Goal: Information Seeking & Learning: Check status

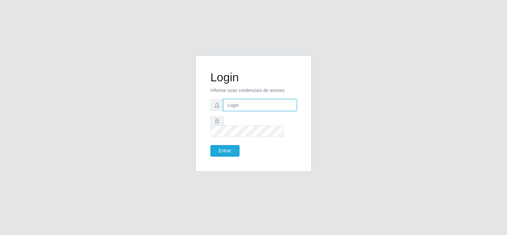
click at [245, 109] on input "text" at bounding box center [260, 105] width 73 height 12
type input "[PERSON_NAME][EMAIL_ADDRESS][DOMAIN_NAME]"
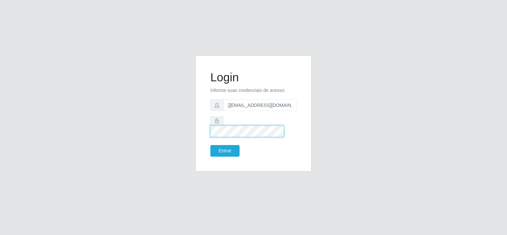
scroll to position [0, 0]
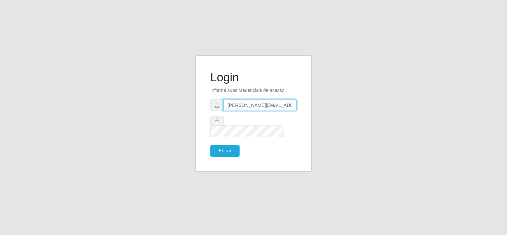
click at [270, 110] on input "[PERSON_NAME][EMAIL_ADDRESS][DOMAIN_NAME]" at bounding box center [260, 105] width 73 height 12
click at [226, 147] on button "Entrar" at bounding box center [225, 151] width 29 height 12
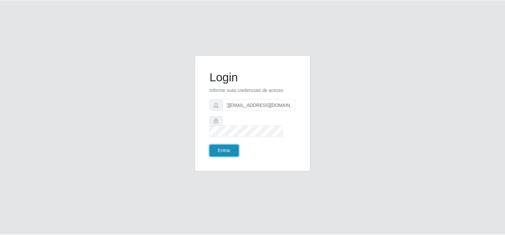
scroll to position [0, 0]
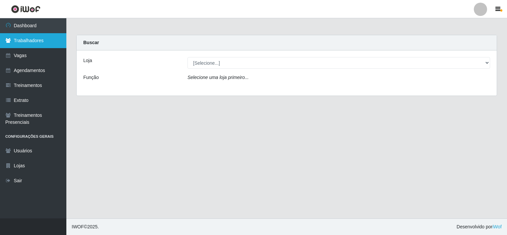
click at [37, 40] on link "Trabalhadores" at bounding box center [33, 40] width 66 height 15
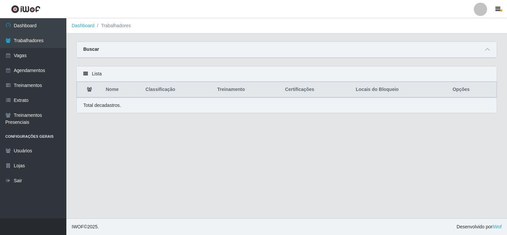
click at [85, 73] on icon at bounding box center [85, 73] width 5 height 5
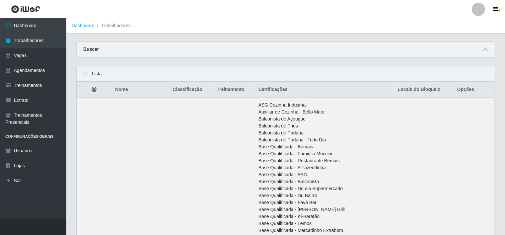
click at [86, 74] on icon at bounding box center [85, 73] width 5 height 5
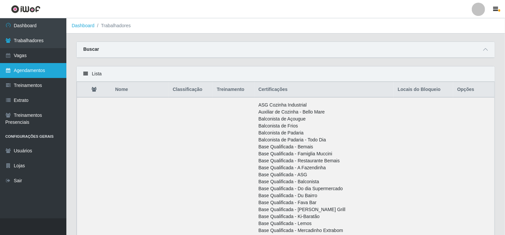
click at [29, 70] on link "Agendamentos" at bounding box center [33, 70] width 66 height 15
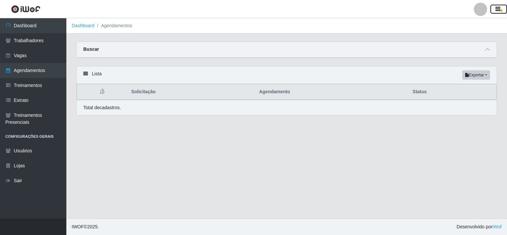
click at [498, 9] on icon "button" at bounding box center [498, 9] width 5 height 6
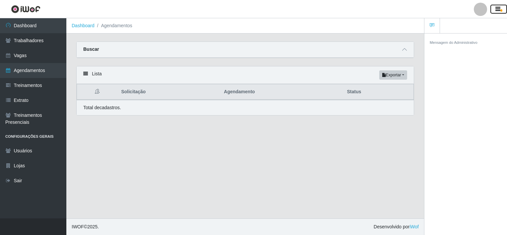
click at [498, 9] on icon "button" at bounding box center [498, 9] width 5 height 6
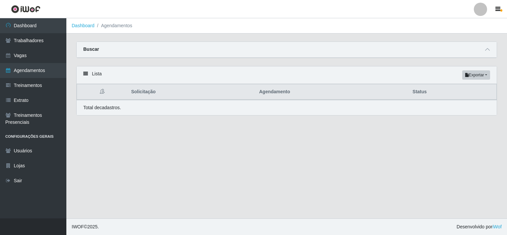
click at [85, 74] on icon at bounding box center [85, 73] width 5 height 5
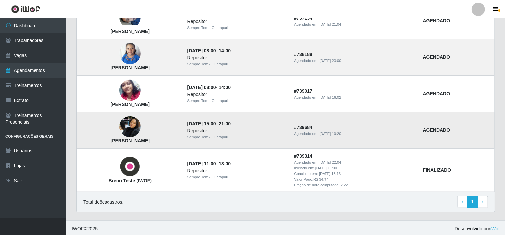
scroll to position [207, 0]
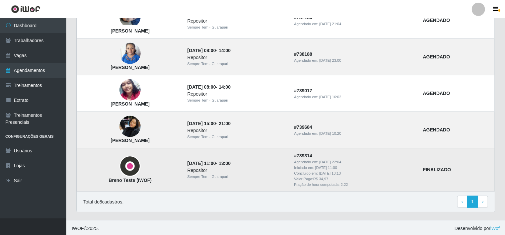
click at [227, 174] on div "Sempre Tem - Guarapari" at bounding box center [237, 177] width 99 height 6
click at [452, 169] on strong "FINALIZADO" at bounding box center [437, 169] width 28 height 5
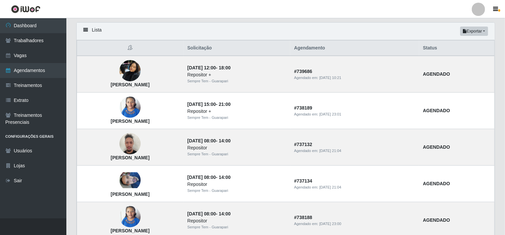
scroll to position [33, 0]
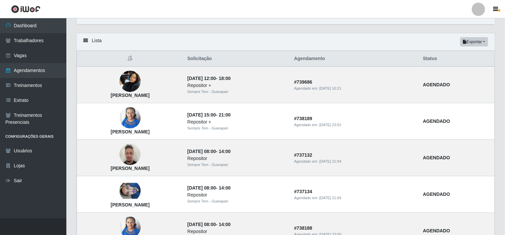
click at [133, 60] on icon at bounding box center [130, 58] width 5 height 5
click at [234, 58] on th "Solicitação" at bounding box center [237, 59] width 107 height 16
drag, startPoint x: 234, startPoint y: 58, endPoint x: 176, endPoint y: 61, distance: 57.5
click at [178, 62] on th at bounding box center [130, 59] width 107 height 16
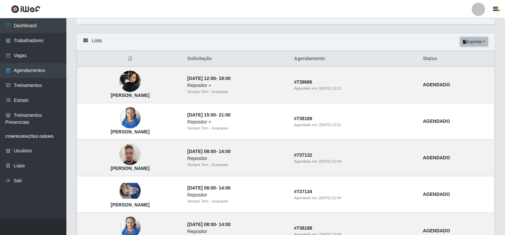
click at [470, 40] on button "Exportar" at bounding box center [475, 41] width 28 height 9
click at [455, 69] on button "Excel" at bounding box center [462, 68] width 52 height 14
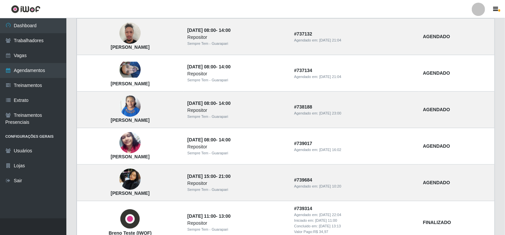
scroll to position [166, 0]
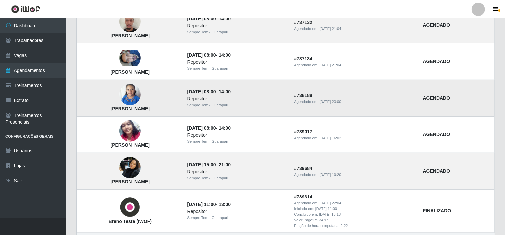
click at [451, 98] on strong "AGENDADO" at bounding box center [436, 97] width 27 height 5
click at [216, 91] on time "[DATE] 08:00" at bounding box center [202, 91] width 29 height 5
click at [150, 108] on strong "[PERSON_NAME]" at bounding box center [130, 108] width 39 height 5
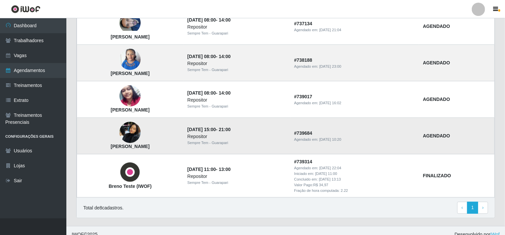
scroll to position [207, 0]
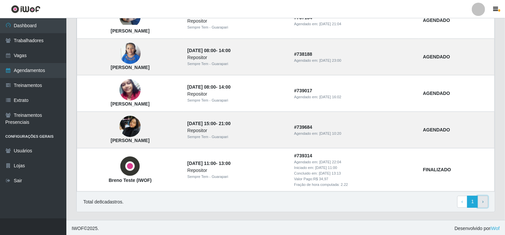
click at [485, 201] on link "› Next" at bounding box center [483, 202] width 10 height 12
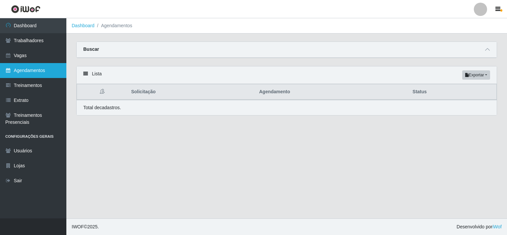
click at [39, 70] on link "Agendamentos" at bounding box center [33, 70] width 66 height 15
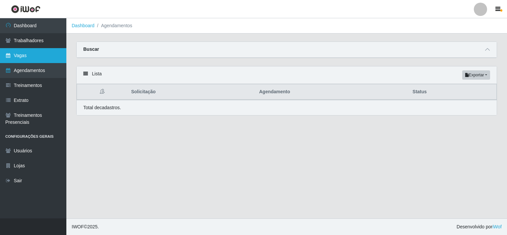
click at [24, 57] on link "Vagas" at bounding box center [33, 55] width 66 height 15
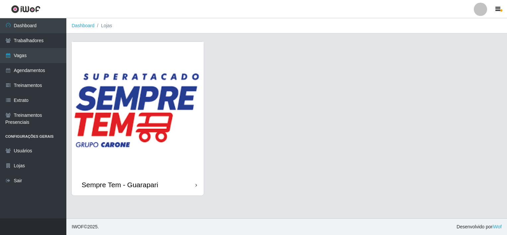
click at [194, 174] on div "Sempre Tem - Guarapari" at bounding box center [138, 185] width 132 height 22
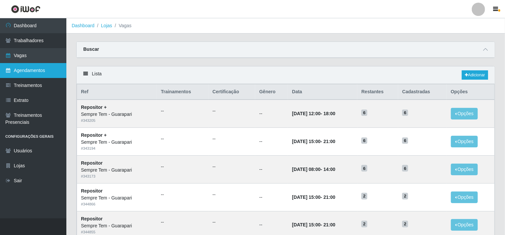
click at [31, 73] on link "Agendamentos" at bounding box center [33, 70] width 66 height 15
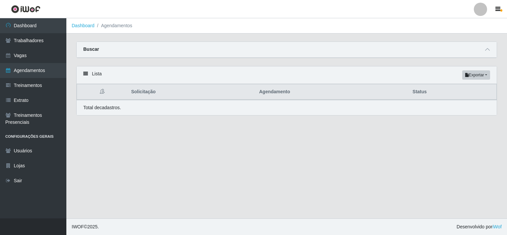
click at [87, 74] on icon at bounding box center [85, 73] width 5 height 5
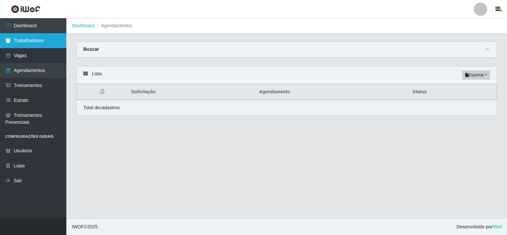
click at [35, 42] on link "Trabalhadores" at bounding box center [33, 40] width 66 height 15
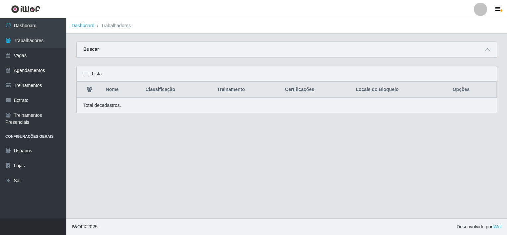
click at [87, 74] on icon at bounding box center [85, 73] width 5 height 5
click at [489, 48] on icon at bounding box center [488, 49] width 5 height 5
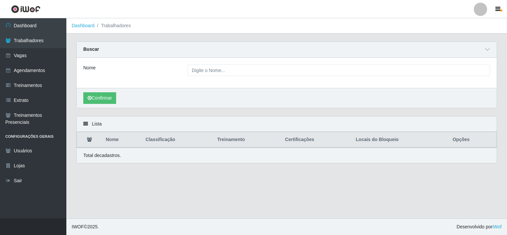
click at [87, 123] on icon at bounding box center [85, 124] width 5 height 5
click at [499, 9] on icon "button" at bounding box center [498, 9] width 5 height 6
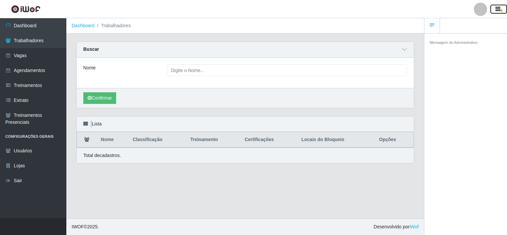
click at [497, 7] on icon "button" at bounding box center [498, 9] width 5 height 6
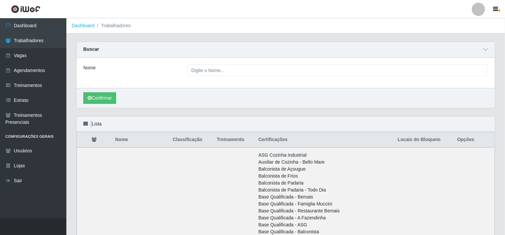
click at [483, 11] on div at bounding box center [478, 9] width 13 height 13
click at [378, 61] on div "Nome" at bounding box center [286, 73] width 418 height 30
click at [84, 125] on icon at bounding box center [85, 124] width 5 height 5
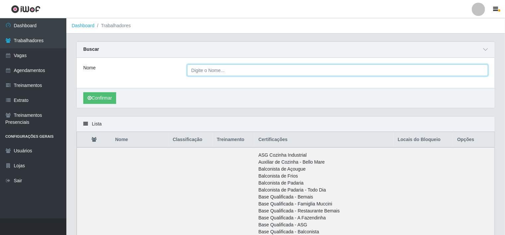
click at [254, 69] on input "Nome" at bounding box center [338, 70] width 302 height 12
click at [83, 92] on button "Confirmar" at bounding box center [99, 98] width 33 height 12
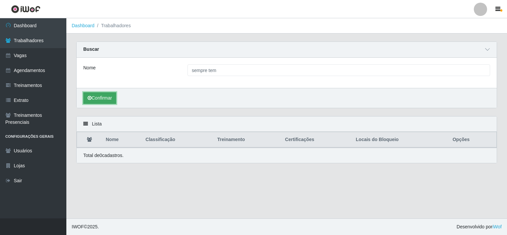
click at [109, 97] on button "Confirmar" at bounding box center [99, 98] width 33 height 12
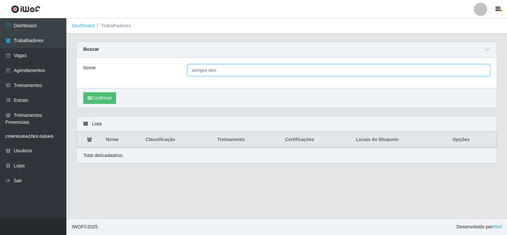
drag, startPoint x: 223, startPoint y: 71, endPoint x: 135, endPoint y: 68, distance: 88.1
click at [135, 68] on div "Nome sempre tem" at bounding box center [286, 70] width 417 height 12
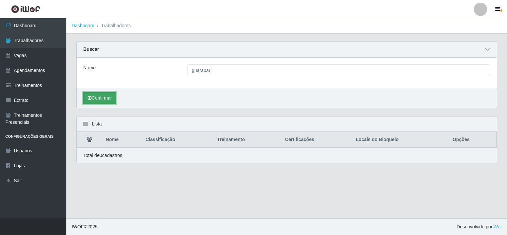
click at [103, 96] on button "Confirmar" at bounding box center [99, 98] width 33 height 12
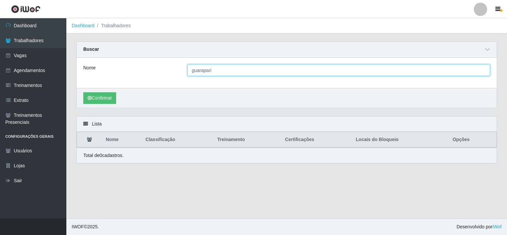
drag, startPoint x: 235, startPoint y: 69, endPoint x: 182, endPoint y: 73, distance: 53.3
click at [184, 73] on div "guarapari" at bounding box center [339, 70] width 313 height 12
type input "sempre tem"
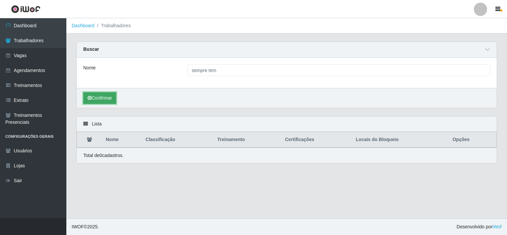
click at [105, 99] on button "Confirmar" at bounding box center [99, 98] width 33 height 12
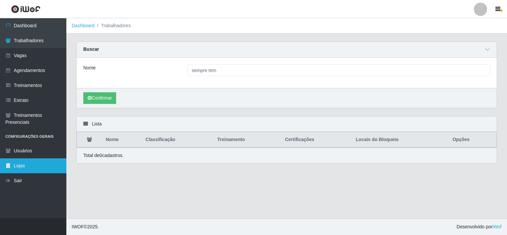
click at [18, 167] on link "Lojas" at bounding box center [33, 165] width 66 height 15
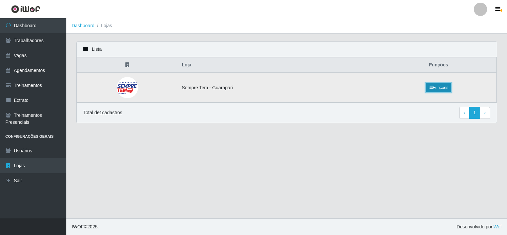
click at [445, 88] on link "Funções" at bounding box center [439, 87] width 26 height 9
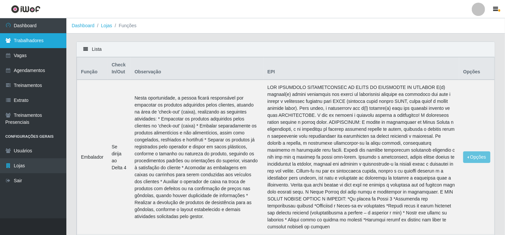
click at [40, 40] on link "Trabalhadores" at bounding box center [33, 40] width 66 height 15
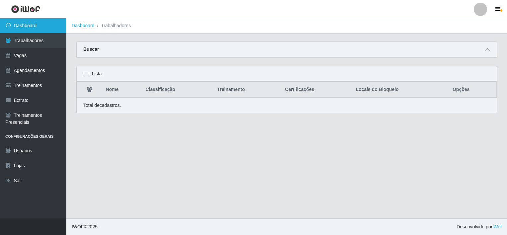
click at [31, 26] on link "Dashboard" at bounding box center [33, 25] width 66 height 15
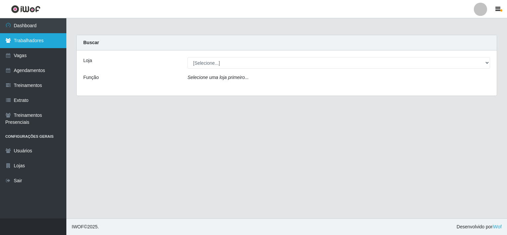
click at [37, 45] on link "Trabalhadores" at bounding box center [33, 40] width 66 height 15
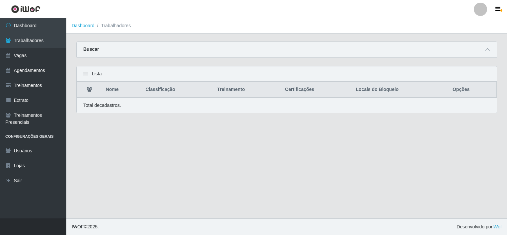
click at [86, 75] on icon at bounding box center [85, 73] width 5 height 5
click at [93, 50] on strong "Buscar" at bounding box center [91, 48] width 16 height 5
click at [489, 48] on icon at bounding box center [488, 49] width 5 height 5
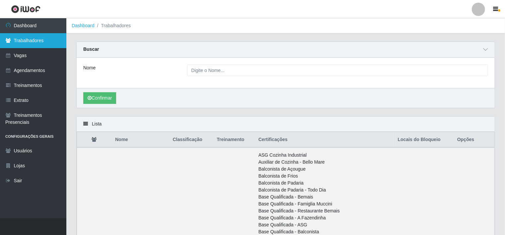
click at [36, 43] on link "Trabalhadores" at bounding box center [33, 40] width 66 height 15
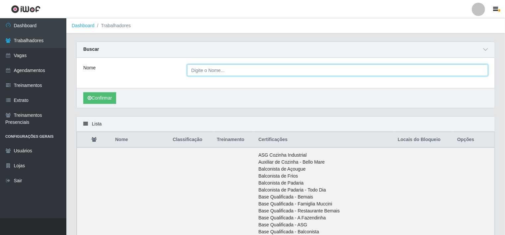
click at [221, 70] on input "Nome" at bounding box center [338, 70] width 302 height 12
type input "s"
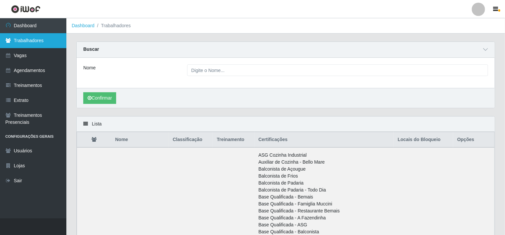
click at [30, 41] on link "Trabalhadores" at bounding box center [33, 40] width 66 height 15
click at [86, 125] on icon at bounding box center [85, 124] width 5 height 5
click at [486, 49] on icon at bounding box center [486, 49] width 5 height 5
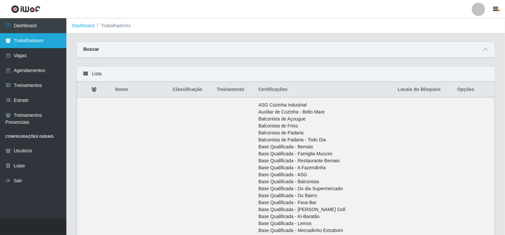
click at [30, 43] on link "Trabalhadores" at bounding box center [33, 40] width 66 height 15
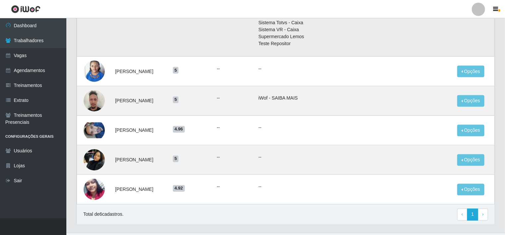
scroll to position [556, 0]
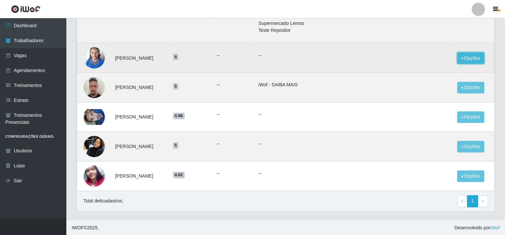
click at [471, 57] on button "Opções" at bounding box center [471, 58] width 27 height 12
click at [87, 56] on img at bounding box center [94, 58] width 21 height 28
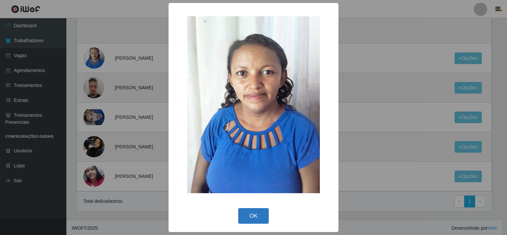
click at [254, 208] on button "OK" at bounding box center [253, 216] width 31 height 16
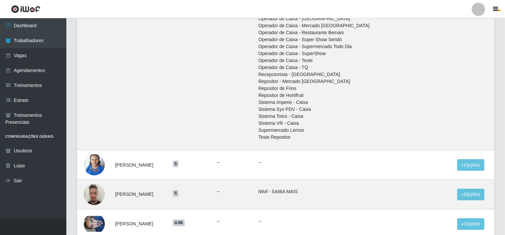
scroll to position [523, 0]
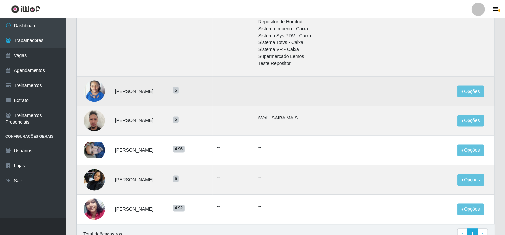
click at [164, 92] on td "[PERSON_NAME]" at bounding box center [139, 92] width 57 height 30
click at [247, 89] on ul "--" at bounding box center [234, 88] width 34 height 7
drag, startPoint x: 247, startPoint y: 89, endPoint x: 287, endPoint y: 88, distance: 39.5
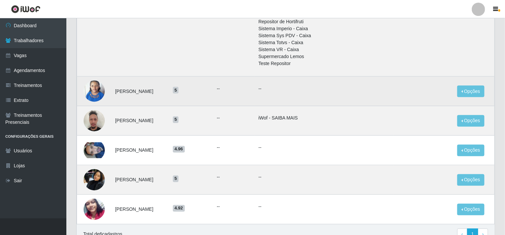
click at [287, 88] on p "--" at bounding box center [325, 88] width 132 height 7
drag, startPoint x: 287, startPoint y: 88, endPoint x: 247, endPoint y: 89, distance: 39.9
click at [247, 89] on ul "--" at bounding box center [234, 88] width 34 height 7
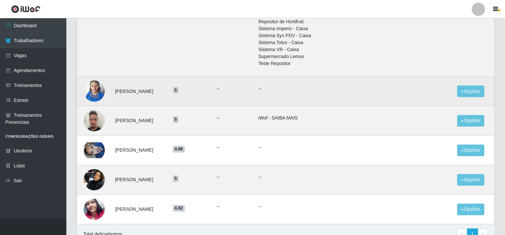
click at [247, 88] on ul "--" at bounding box center [234, 88] width 34 height 7
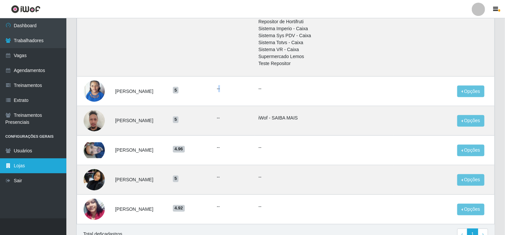
click at [21, 164] on link "Lojas" at bounding box center [33, 165] width 66 height 15
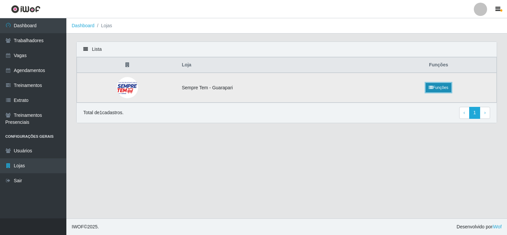
click at [439, 88] on link "Funções" at bounding box center [439, 87] width 26 height 9
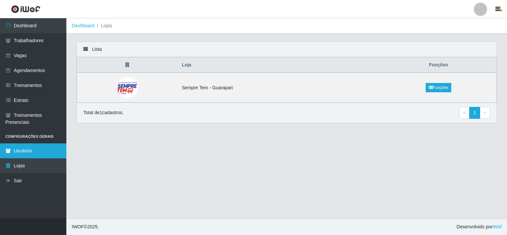
click at [26, 154] on link "Usuários" at bounding box center [33, 150] width 66 height 15
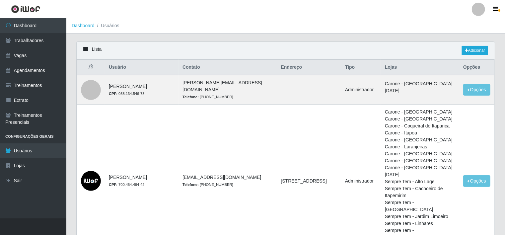
click at [33, 137] on li "Configurações Gerais" at bounding box center [33, 137] width 66 height 14
click at [34, 134] on li "Configurações Gerais" at bounding box center [33, 137] width 66 height 14
click at [35, 139] on li "Configurações Gerais" at bounding box center [33, 137] width 66 height 14
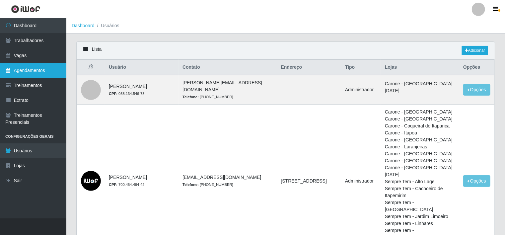
click at [35, 75] on link "Agendamentos" at bounding box center [33, 70] width 66 height 15
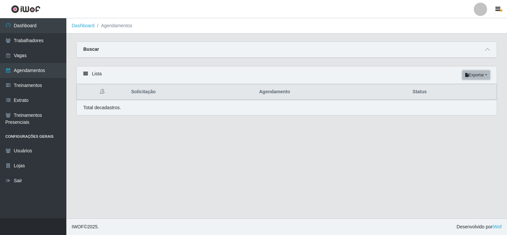
click at [488, 72] on button "Exportar" at bounding box center [477, 74] width 28 height 9
click at [84, 77] on div "Lista Exportar PDF Excel" at bounding box center [287, 75] width 420 height 18
click at [85, 74] on icon at bounding box center [85, 73] width 5 height 5
click at [490, 48] on icon at bounding box center [488, 49] width 5 height 5
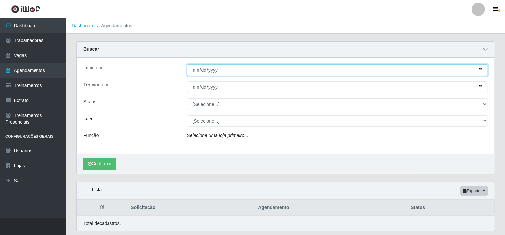
click at [217, 71] on input "Início em" at bounding box center [338, 70] width 302 height 12
click at [483, 70] on input "Início em" at bounding box center [338, 70] width 302 height 12
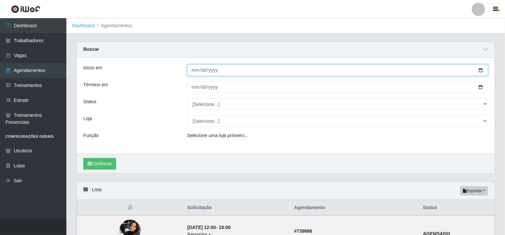
type input "2025-09-12"
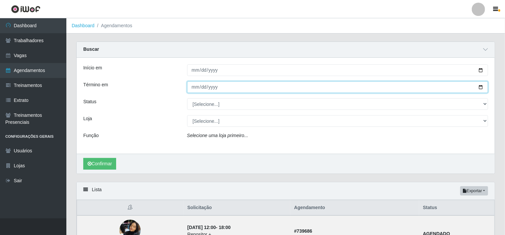
click at [210, 88] on input "Término em" at bounding box center [338, 87] width 302 height 12
click at [481, 86] on input "Término em" at bounding box center [338, 87] width 302 height 12
click at [482, 87] on input "2025-09-20" at bounding box center [338, 87] width 302 height 12
type input "2025-09-30"
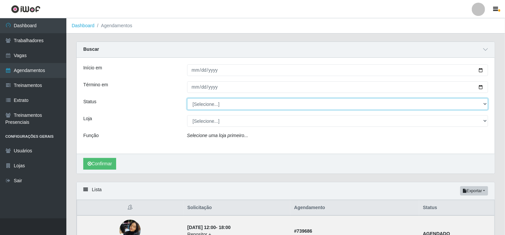
click at [480, 102] on select "[Selecione...] AGENDADO AGUARDANDO LIBERAR EM ANDAMENTO EM REVISÃO FINALIZADO C…" at bounding box center [338, 104] width 302 height 12
click at [479, 103] on select "[Selecione...] AGENDADO AGUARDANDO LIBERAR EM ANDAMENTO EM REVISÃO FINALIZADO C…" at bounding box center [338, 104] width 302 height 12
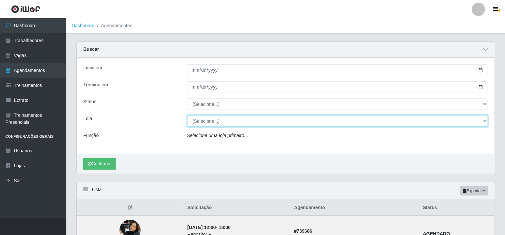
click at [201, 120] on select "[Selecione...] Sempre Tem - Guarapari" at bounding box center [338, 121] width 302 height 12
select select "529"
click at [187, 115] on select "[Selecione...] Sempre Tem - Guarapari" at bounding box center [338, 121] width 302 height 12
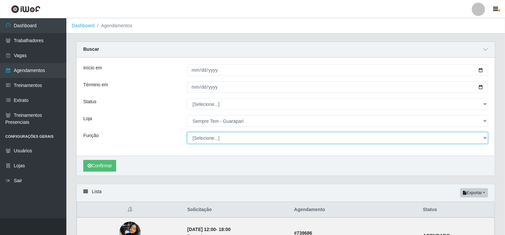
click at [256, 139] on select "[Selecione...] Embalador Embalador + Embalador ++ Repositor Repositor + Reposit…" at bounding box center [338, 138] width 302 height 12
click at [187, 132] on select "[Selecione...] Embalador Embalador + Embalador ++ Repositor Repositor + Reposit…" at bounding box center [338, 138] width 302 height 12
click at [482, 138] on select "[Selecione...] Embalador Embalador + Embalador ++ Repositor Repositor + Reposit…" at bounding box center [338, 138] width 302 height 12
select select "24"
click at [187, 132] on select "[Selecione...] Embalador Embalador + Embalador ++ Repositor Repositor + Reposit…" at bounding box center [338, 138] width 302 height 12
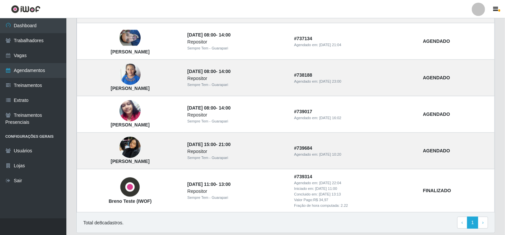
scroll to position [325, 0]
